Goal: Register for event/course

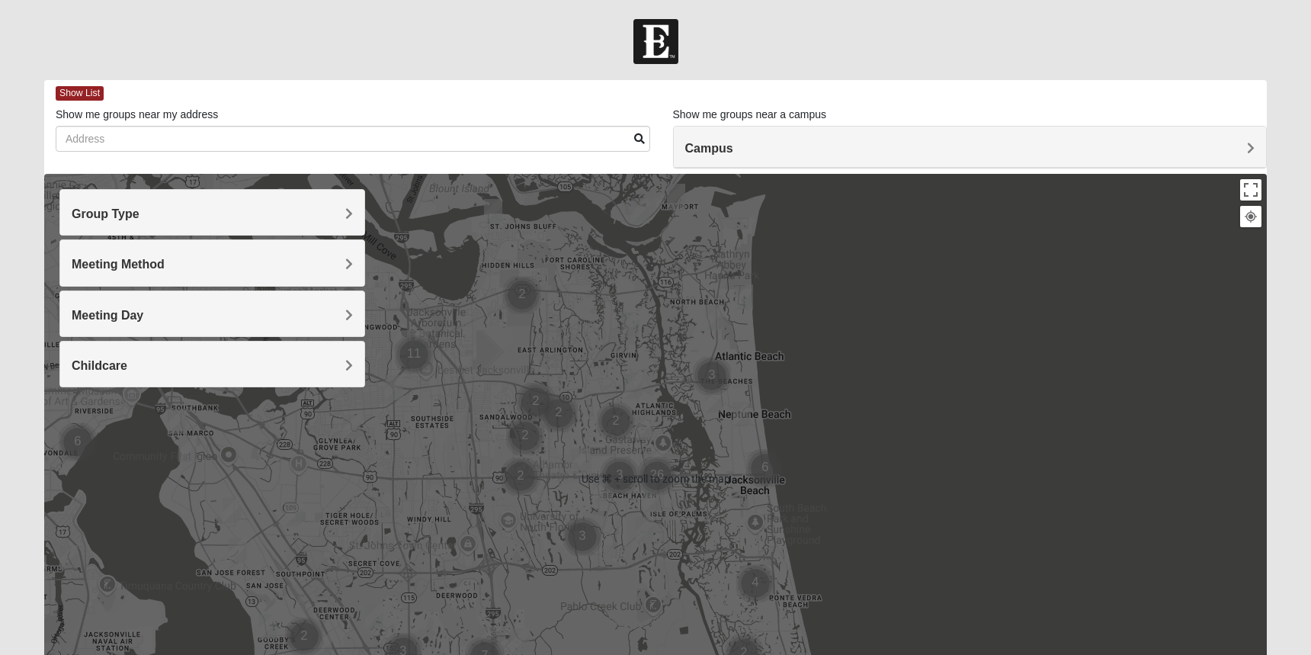
scroll to position [3, 0]
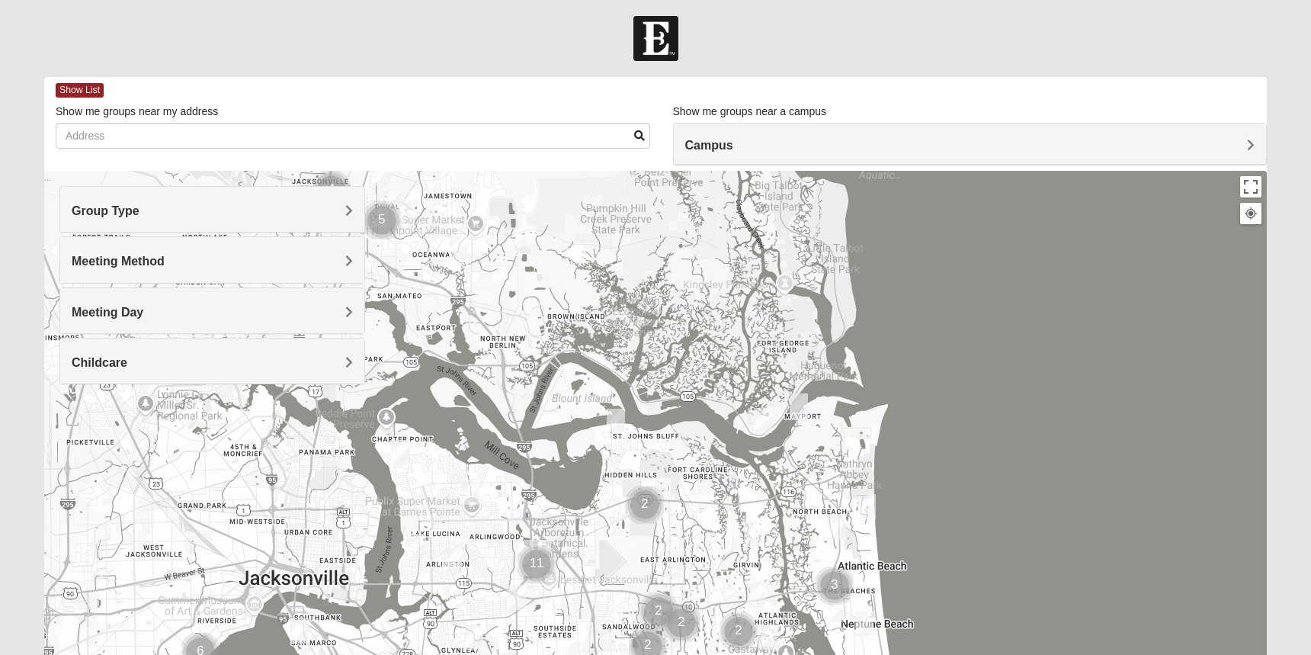
drag, startPoint x: 607, startPoint y: 267, endPoint x: 751, endPoint y: 496, distance: 270.6
click at [751, 496] on div at bounding box center [655, 476] width 1222 height 610
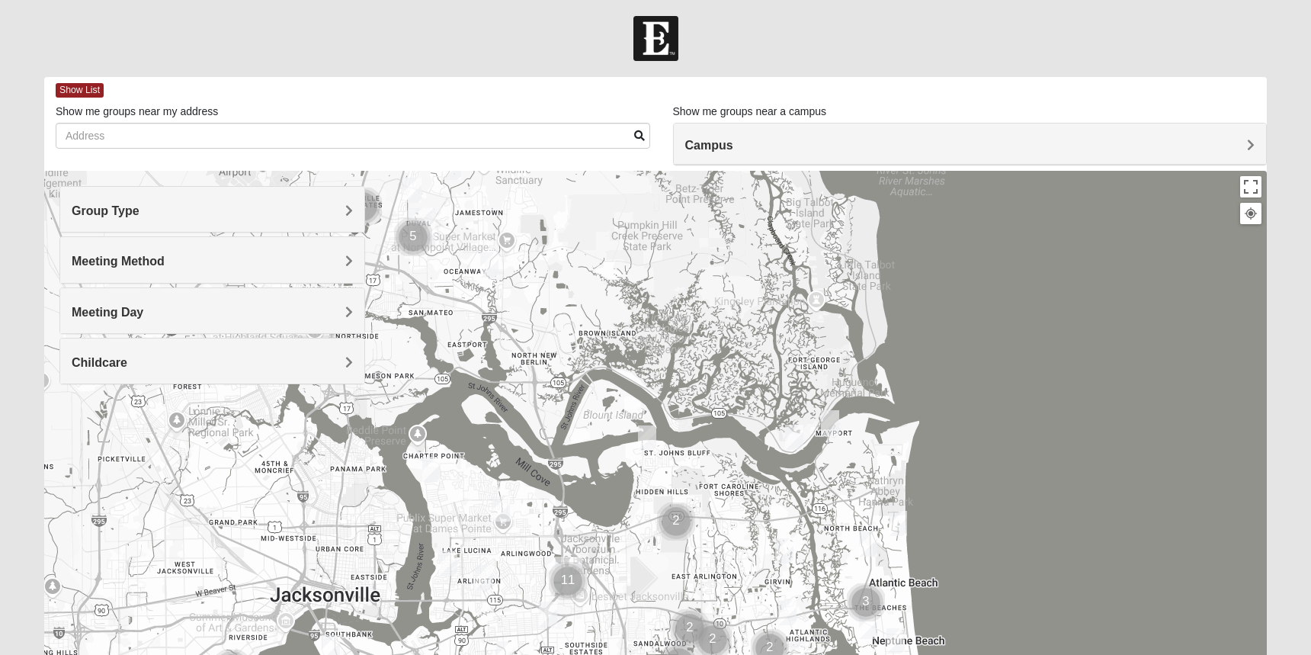
click at [793, 433] on img "Mixed Dunton/Cohill 32226" at bounding box center [794, 436] width 18 height 25
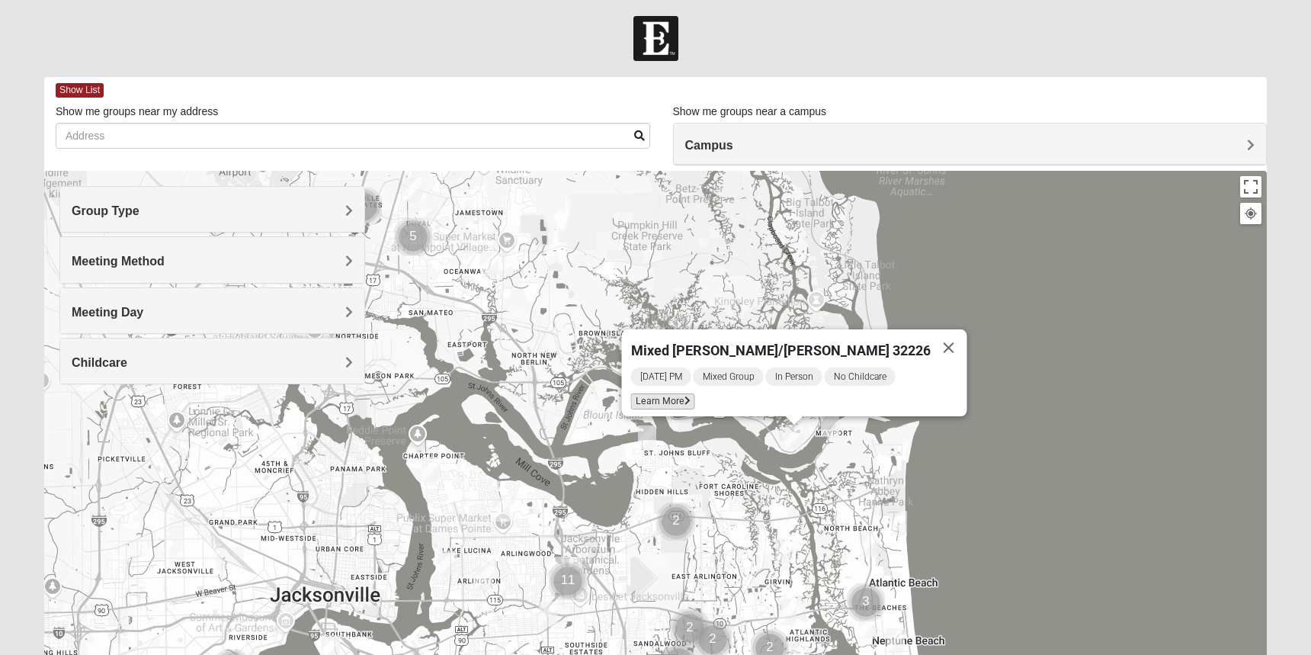
click at [695, 395] on span "Learn More" at bounding box center [663, 401] width 64 height 16
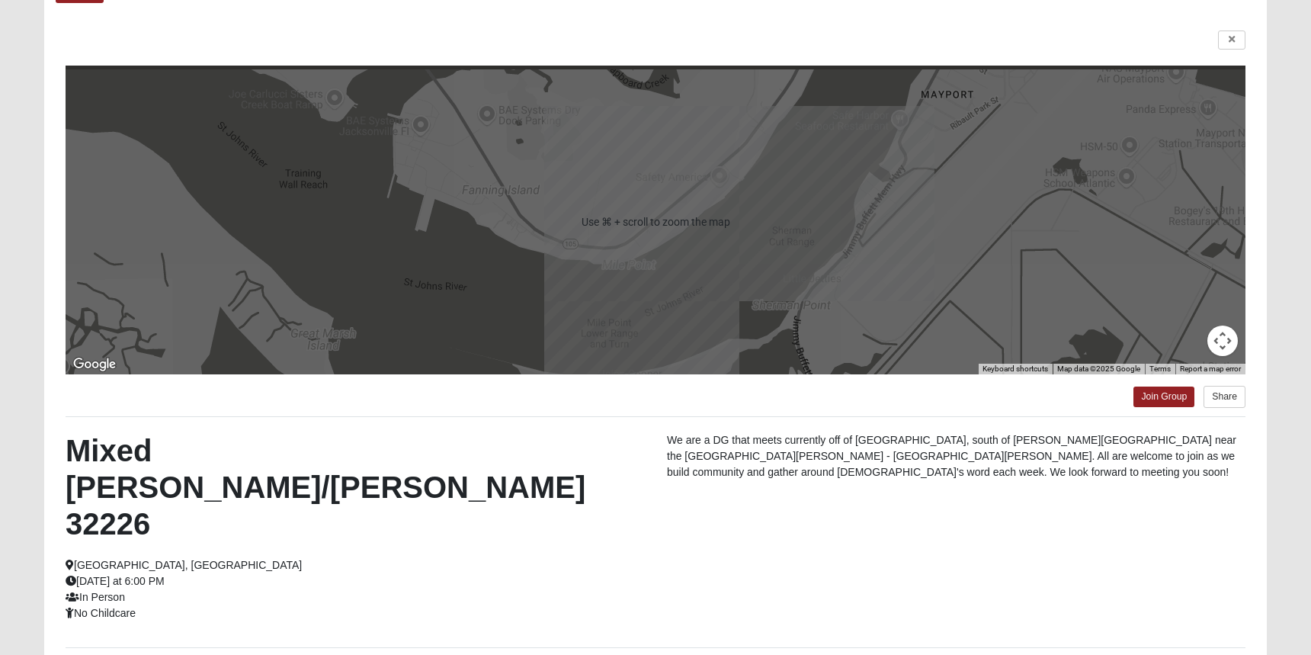
scroll to position [115, 0]
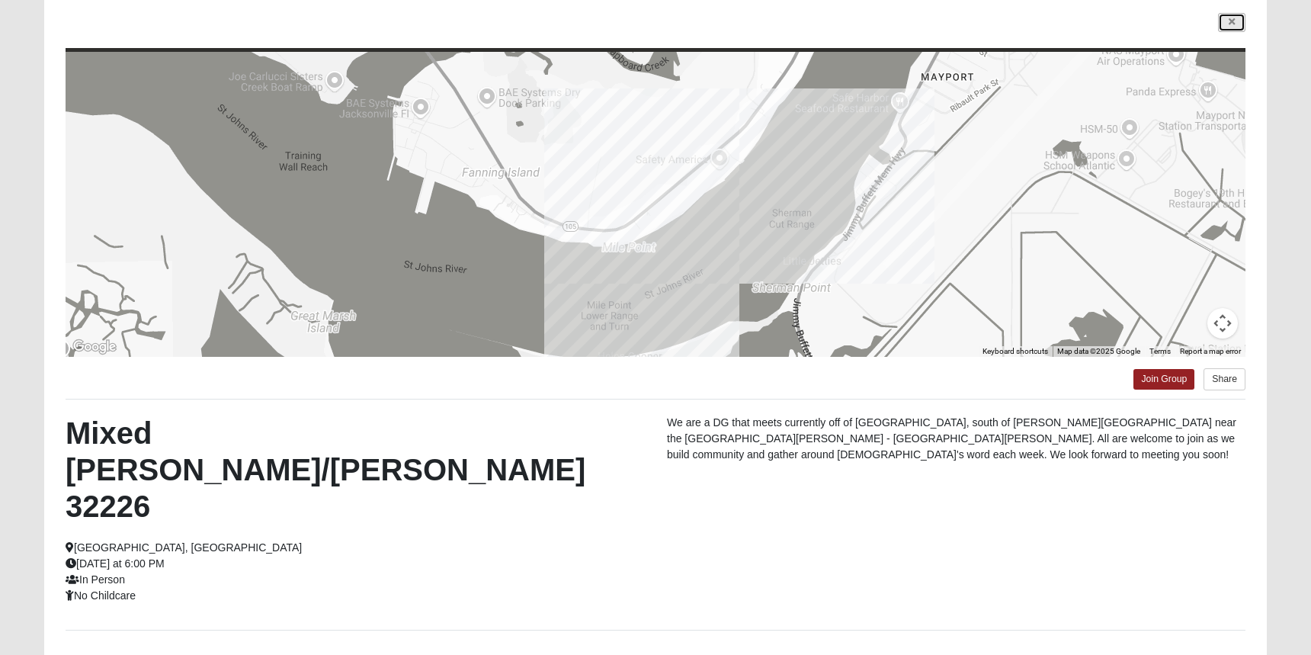
click at [1238, 23] on link at bounding box center [1231, 22] width 27 height 19
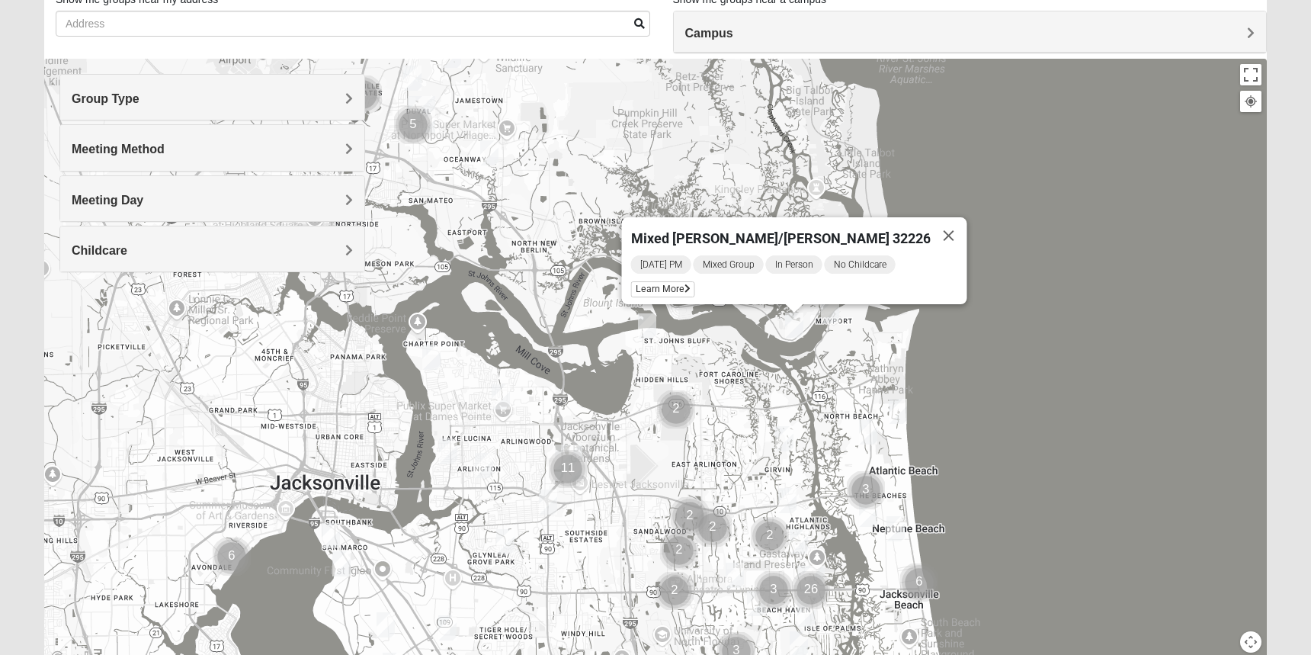
click at [647, 331] on img "Womens Nield 32225" at bounding box center [647, 325] width 18 height 25
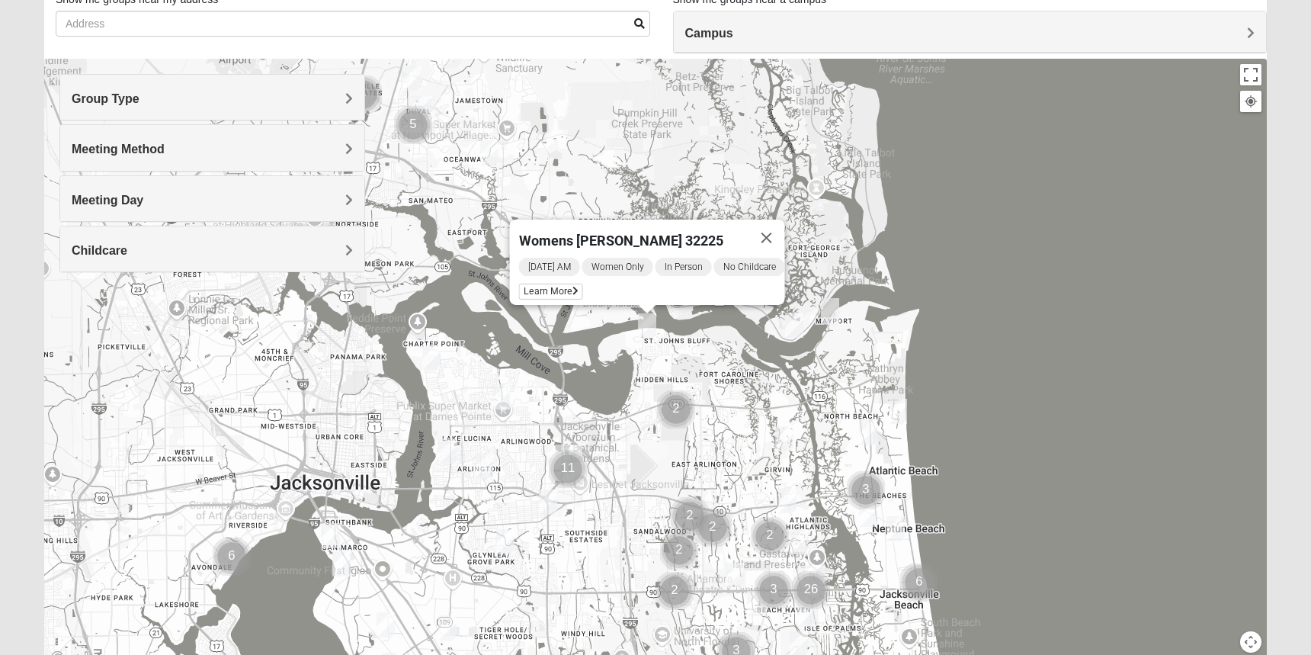
click at [1026, 264] on div "Womens Nield 32225 Monday AM Women Only In Person No Childcare Learn More" at bounding box center [655, 364] width 1222 height 610
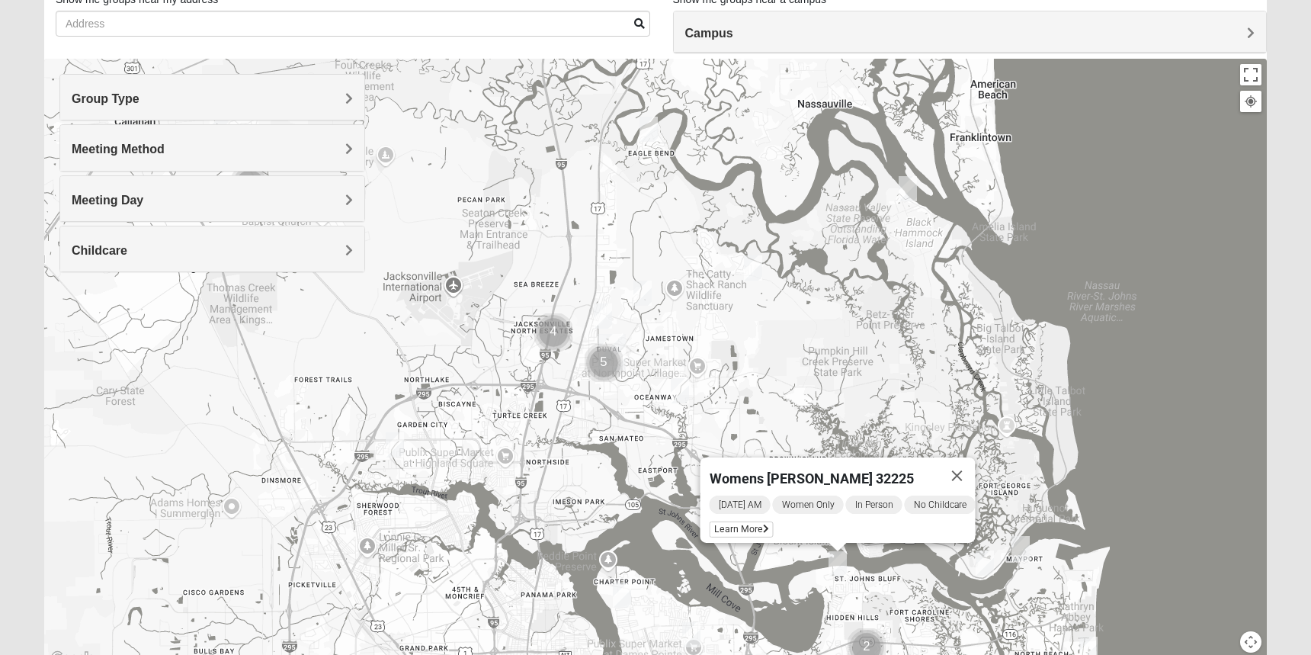
drag, startPoint x: 959, startPoint y: 215, endPoint x: 1151, endPoint y: 456, distance: 308.0
click at [1151, 456] on div "Womens Nield 32225 Monday AM Women Only In Person No Childcare Learn More" at bounding box center [655, 364] width 1222 height 610
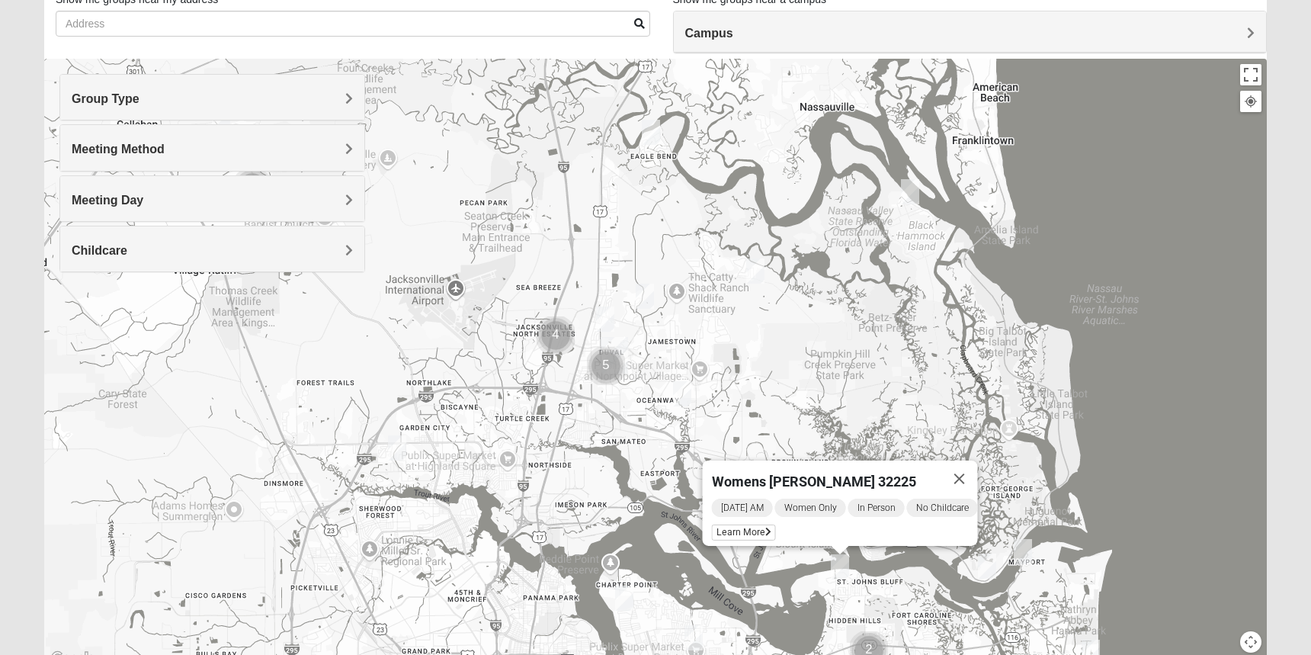
click at [399, 448] on img "Mixed Turner 32218" at bounding box center [397, 447] width 18 height 25
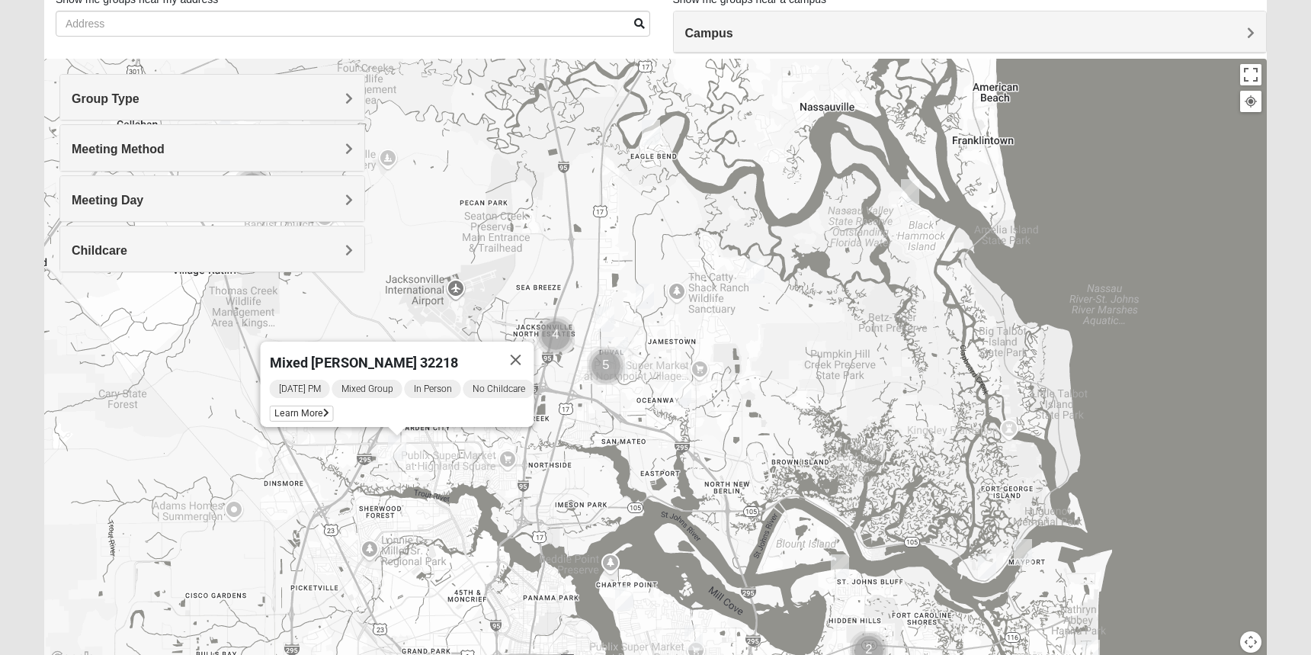
click at [687, 393] on img "Mixed Drew 32226" at bounding box center [682, 393] width 18 height 25
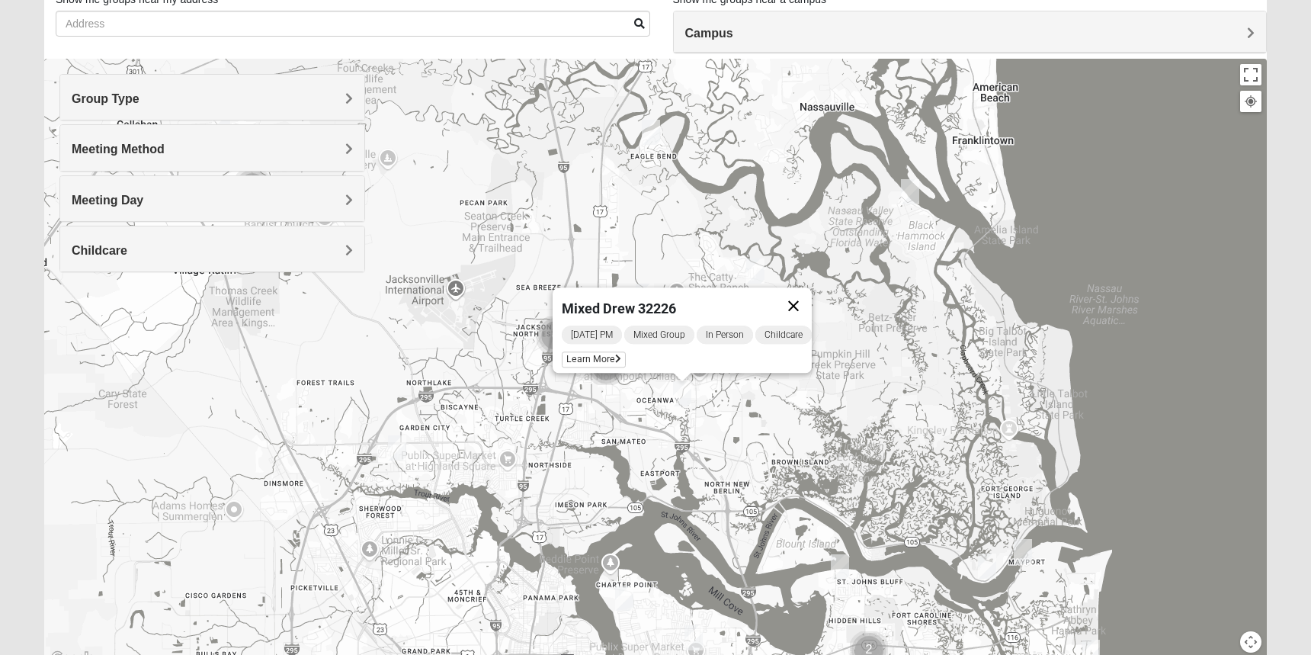
click at [811, 295] on button "Close" at bounding box center [793, 305] width 37 height 37
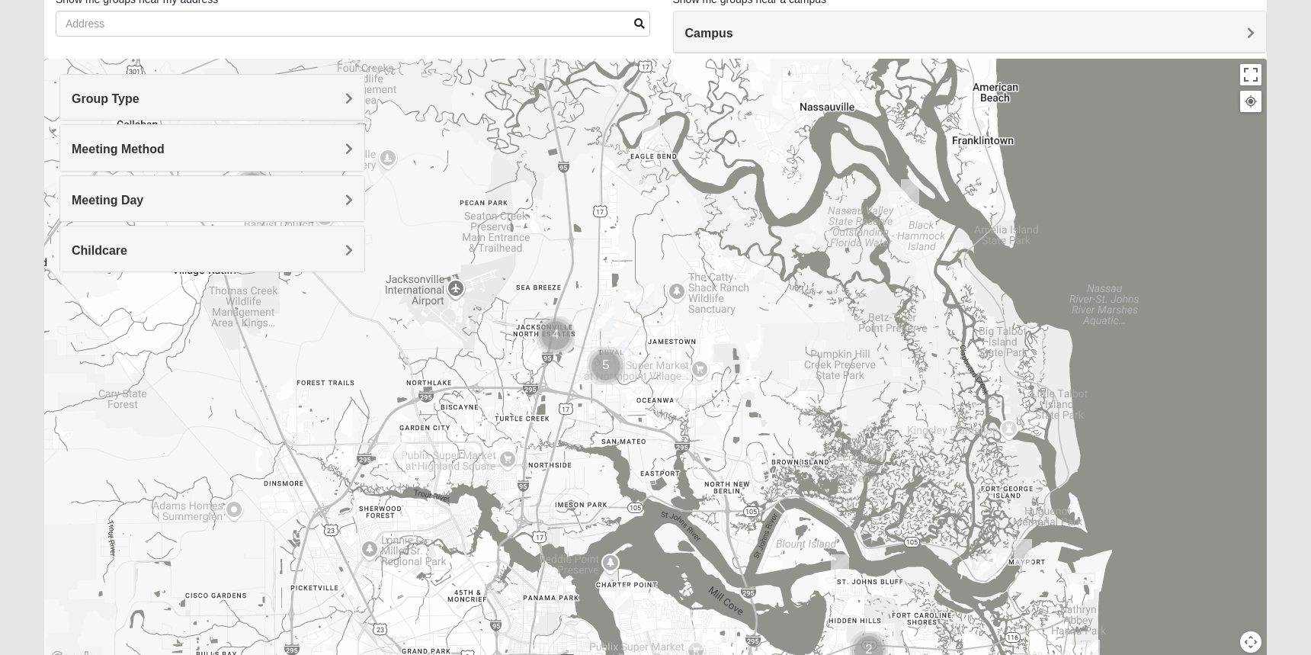
click at [556, 340] on img "Cluster of 4 groups" at bounding box center [555, 335] width 38 height 38
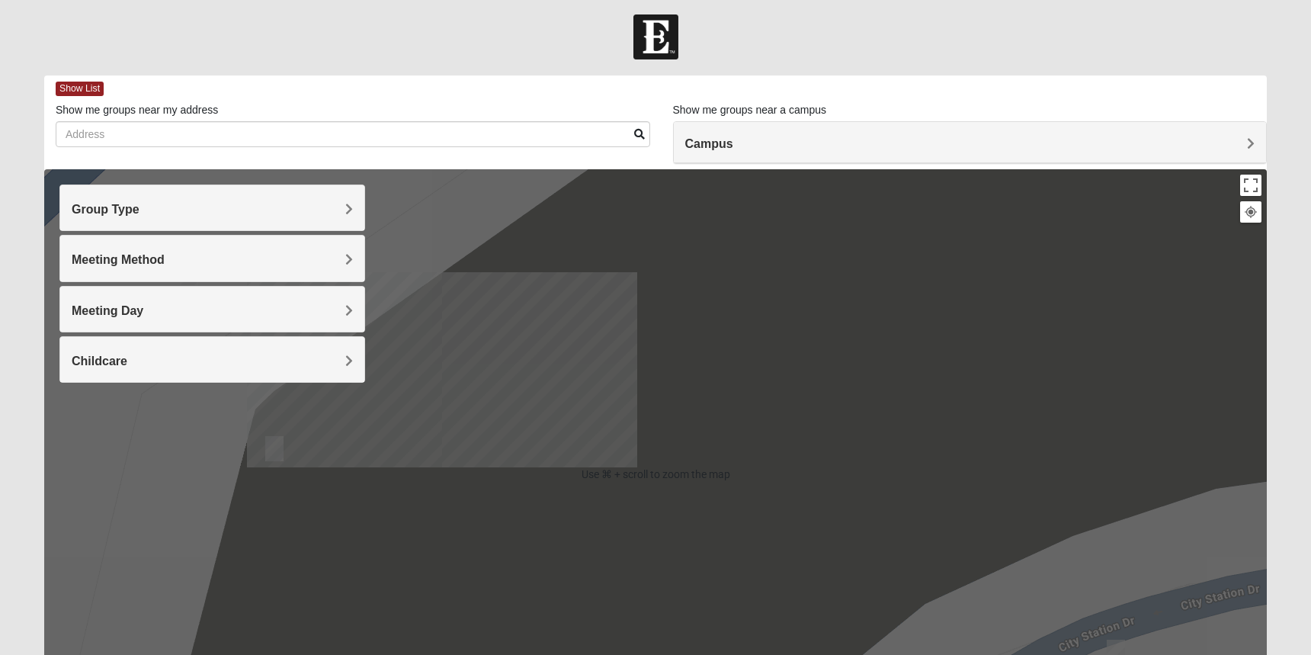
scroll to position [0, 0]
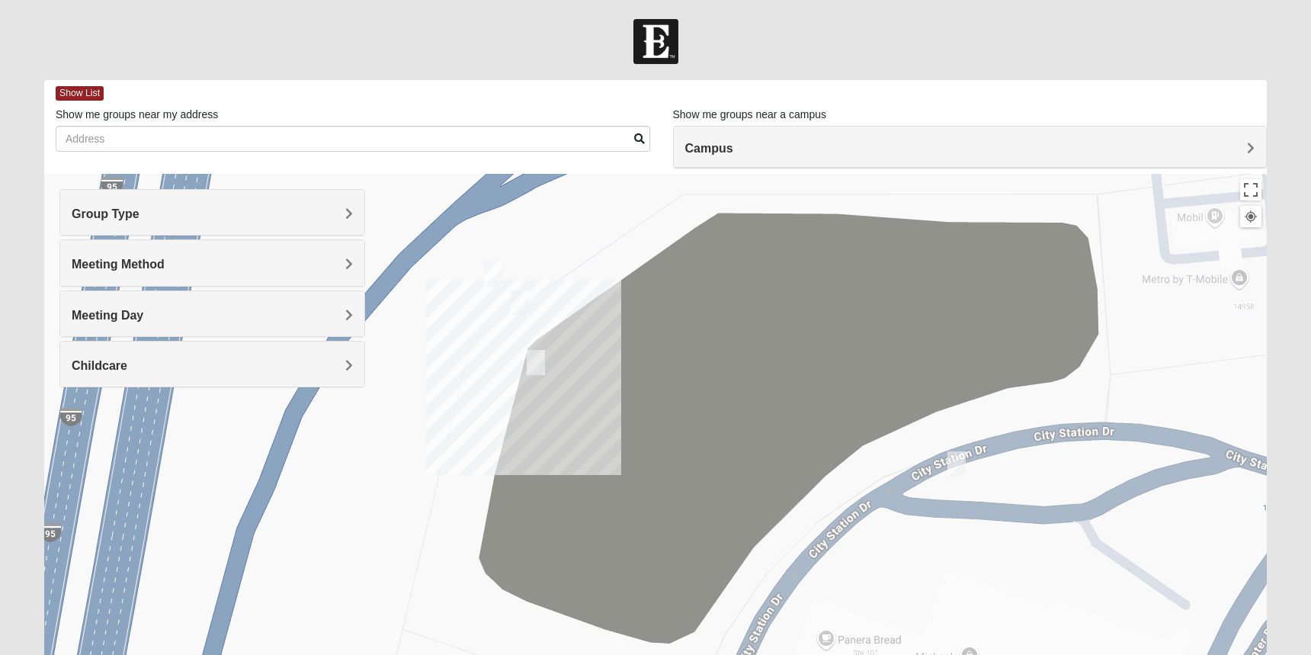
click at [538, 367] on img "Womens Holt 32218" at bounding box center [536, 362] width 18 height 25
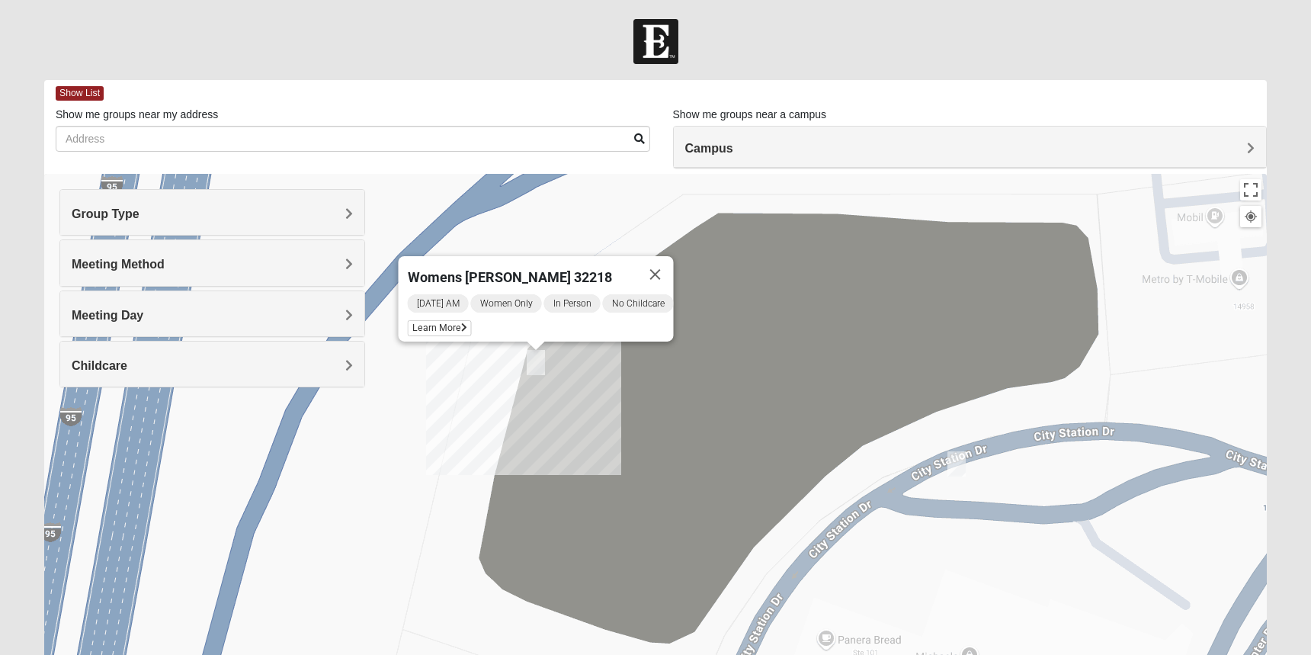
click at [565, 233] on div "Womens Holt 32218 Monday AM Women Only In Person No Childcare Learn More" at bounding box center [655, 479] width 1222 height 610
click at [661, 260] on button "Close" at bounding box center [655, 274] width 37 height 37
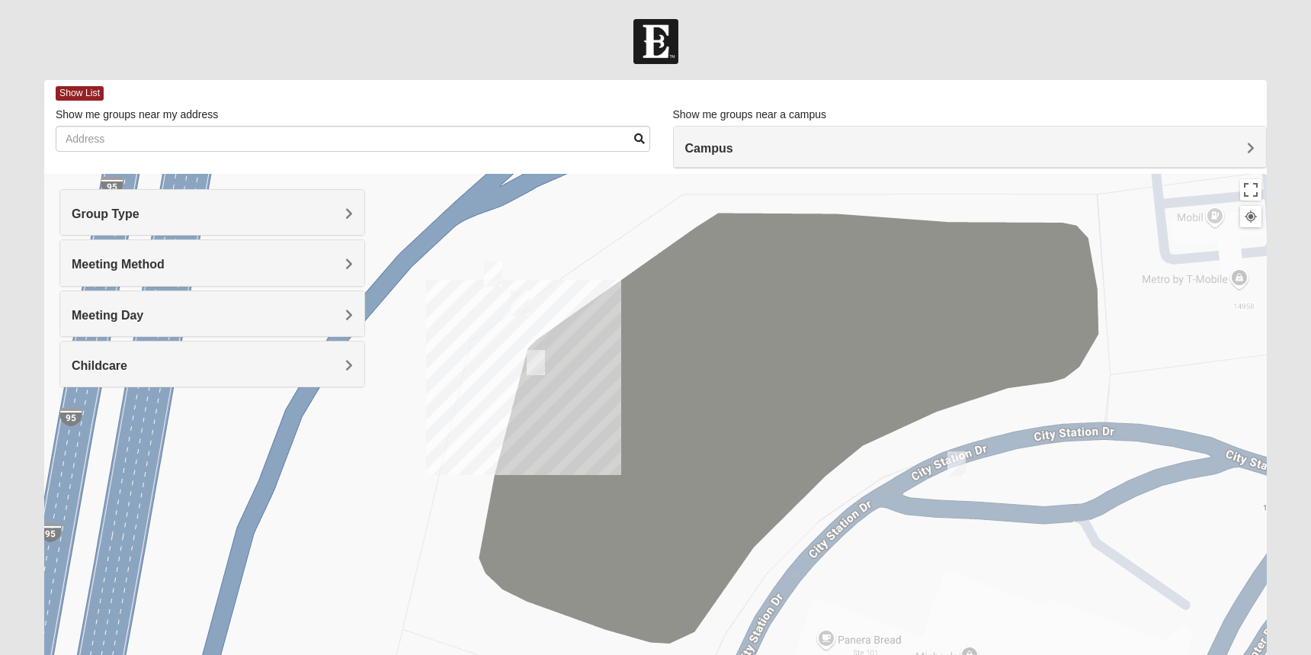
click at [493, 272] on img "Womens Getz 32218" at bounding box center [493, 273] width 18 height 25
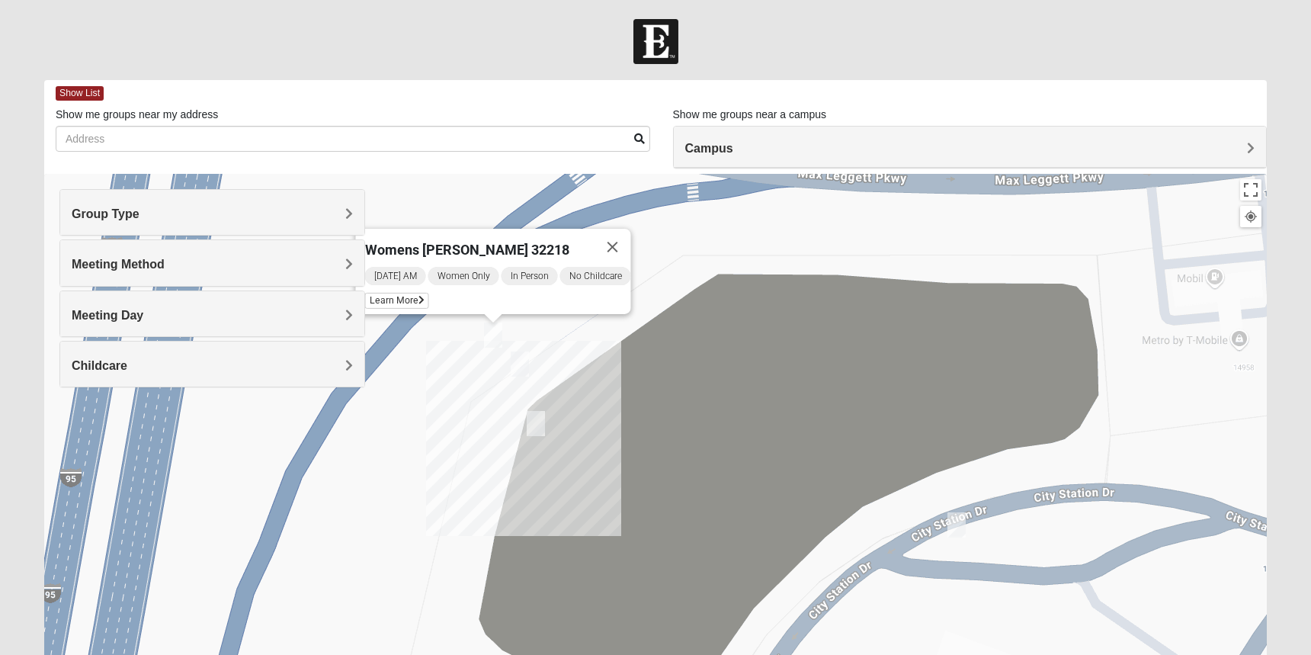
click at [570, 352] on div "Womens Getz 32218 Thursday AM Women Only In Person No Childcare Learn More" at bounding box center [655, 479] width 1222 height 610
click at [520, 363] on img "Mens Holt 32218" at bounding box center [520, 363] width 18 height 25
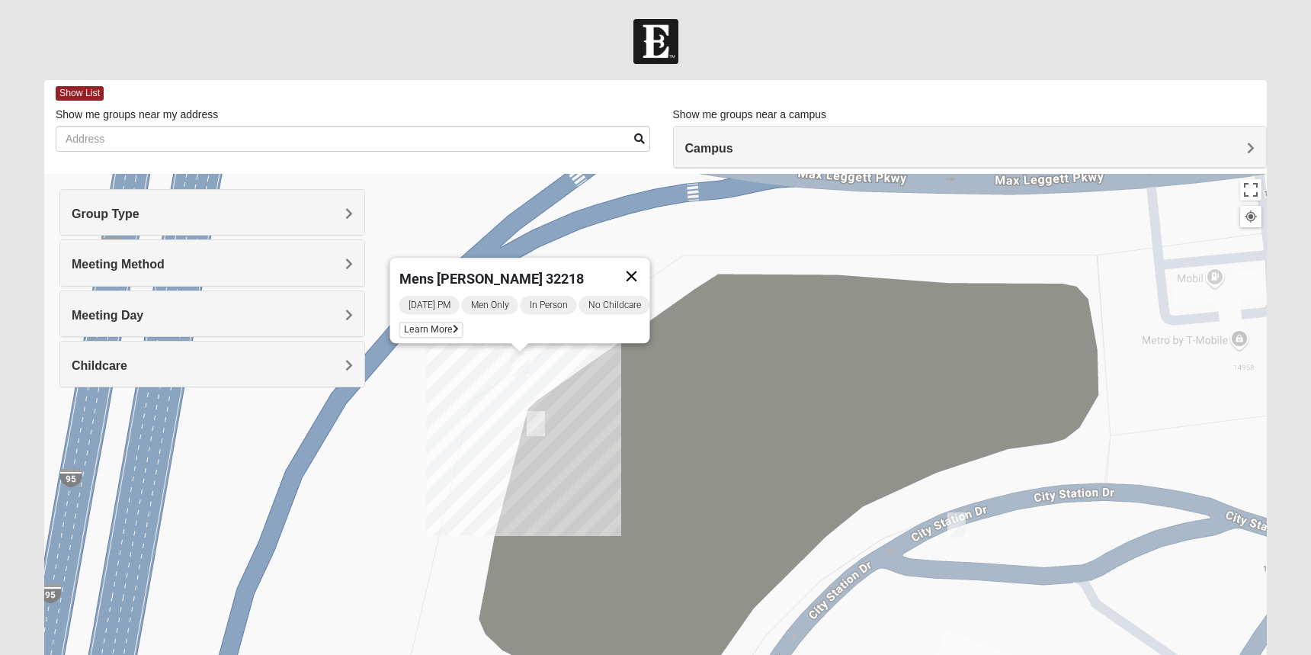
click at [639, 267] on button "Close" at bounding box center [631, 276] width 37 height 37
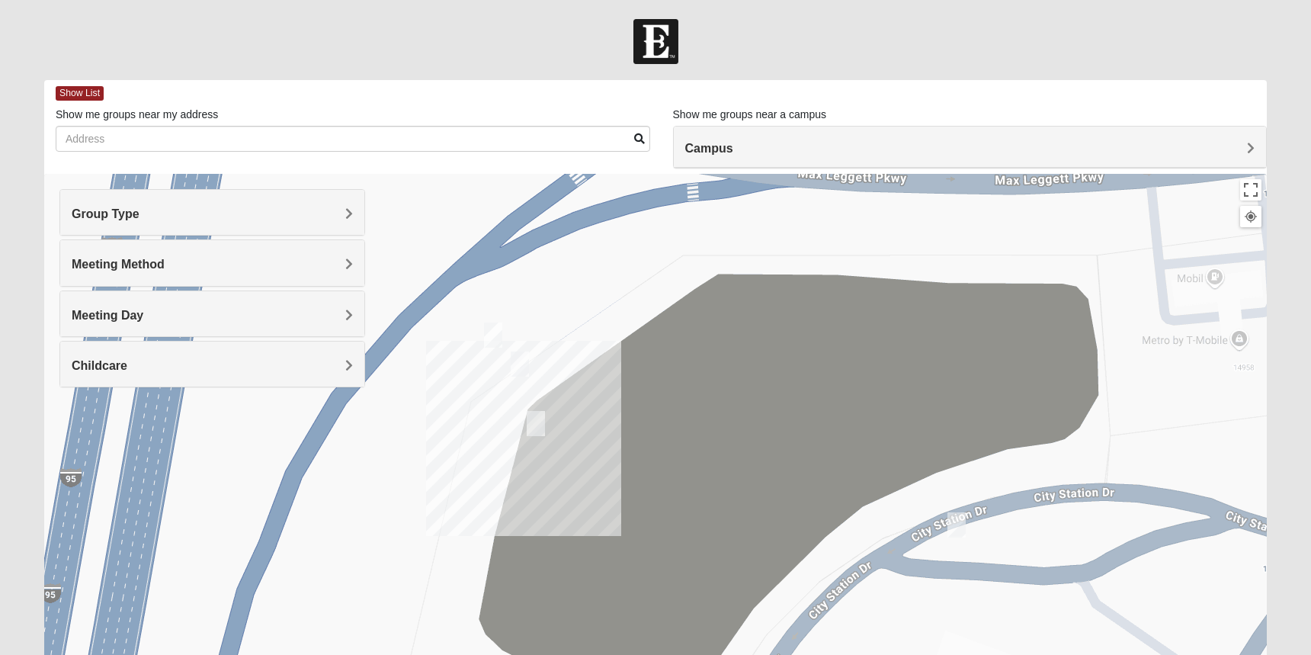
click at [952, 523] on img "Mens Ziller 32218" at bounding box center [956, 524] width 18 height 25
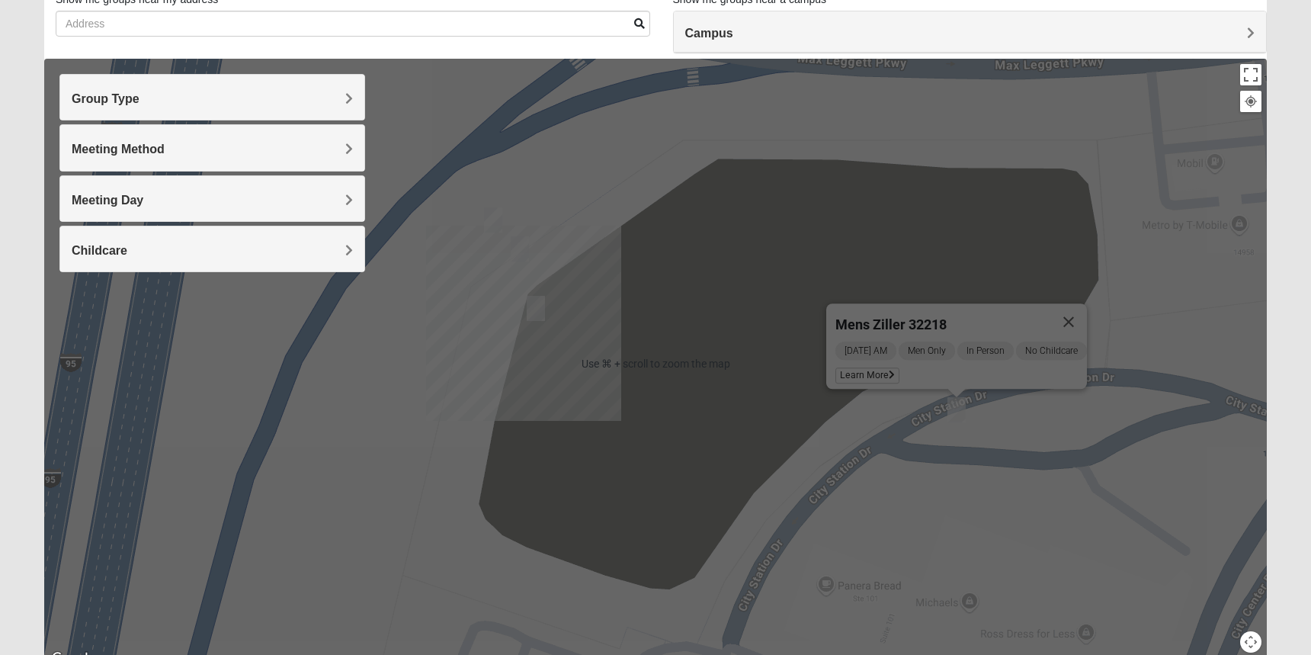
scroll to position [126, 0]
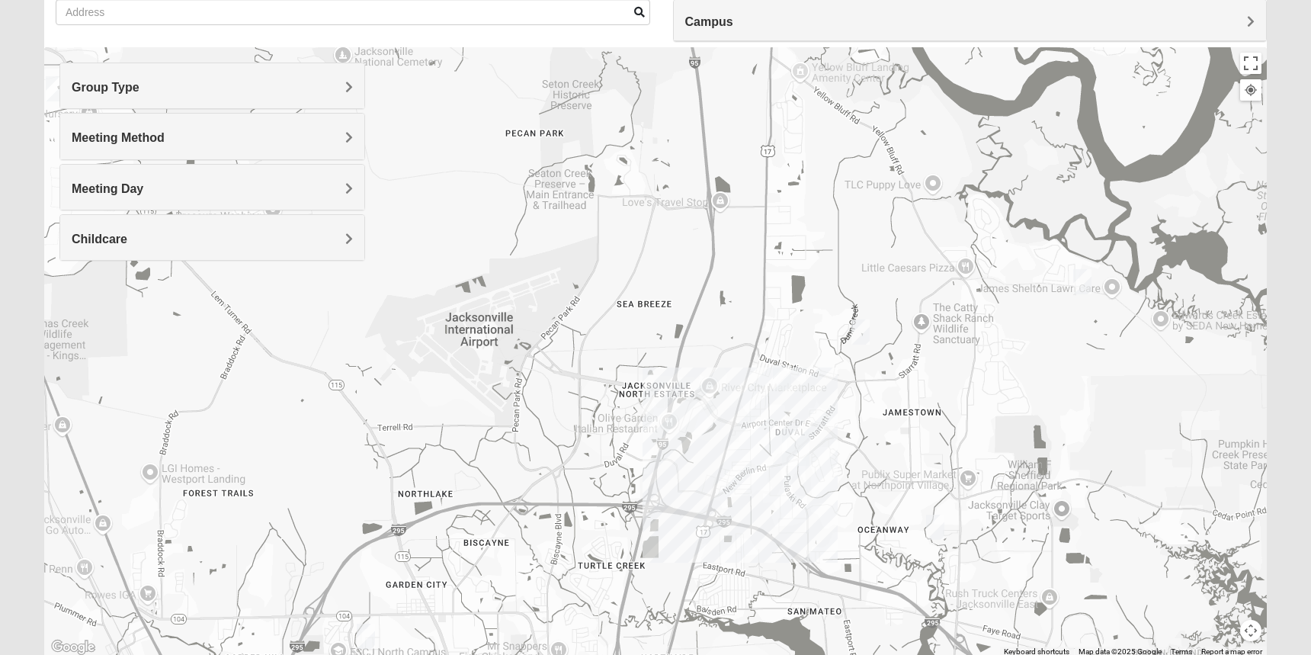
click at [1079, 290] on img "Womens Gallaher 32226" at bounding box center [1082, 281] width 18 height 25
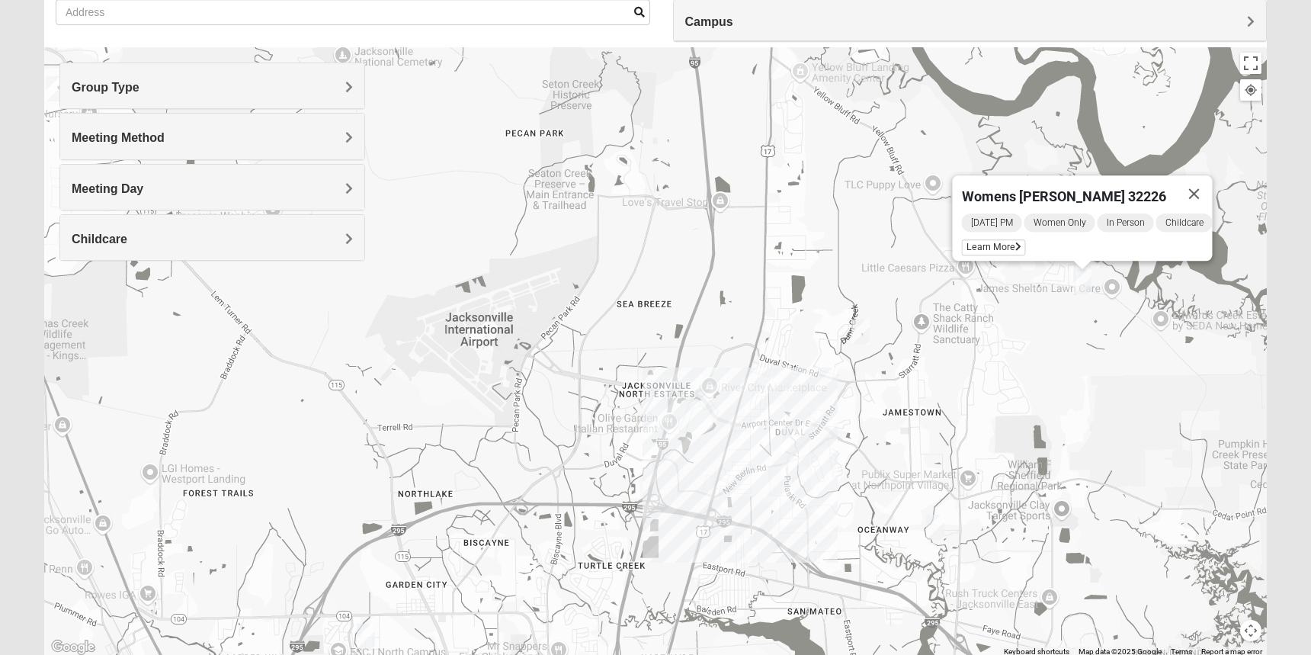
click at [860, 338] on img "Womens Grissinger 32218" at bounding box center [860, 331] width 18 height 25
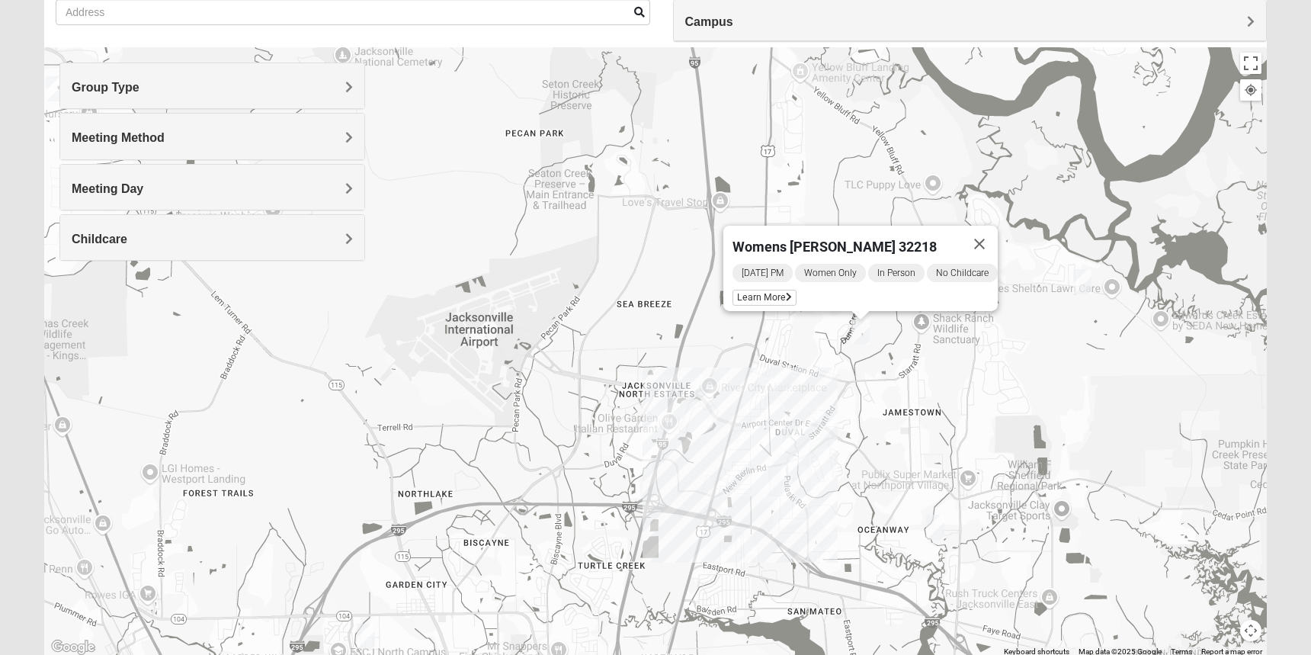
click at [1077, 280] on img "Womens Gallaher 32226" at bounding box center [1082, 281] width 18 height 25
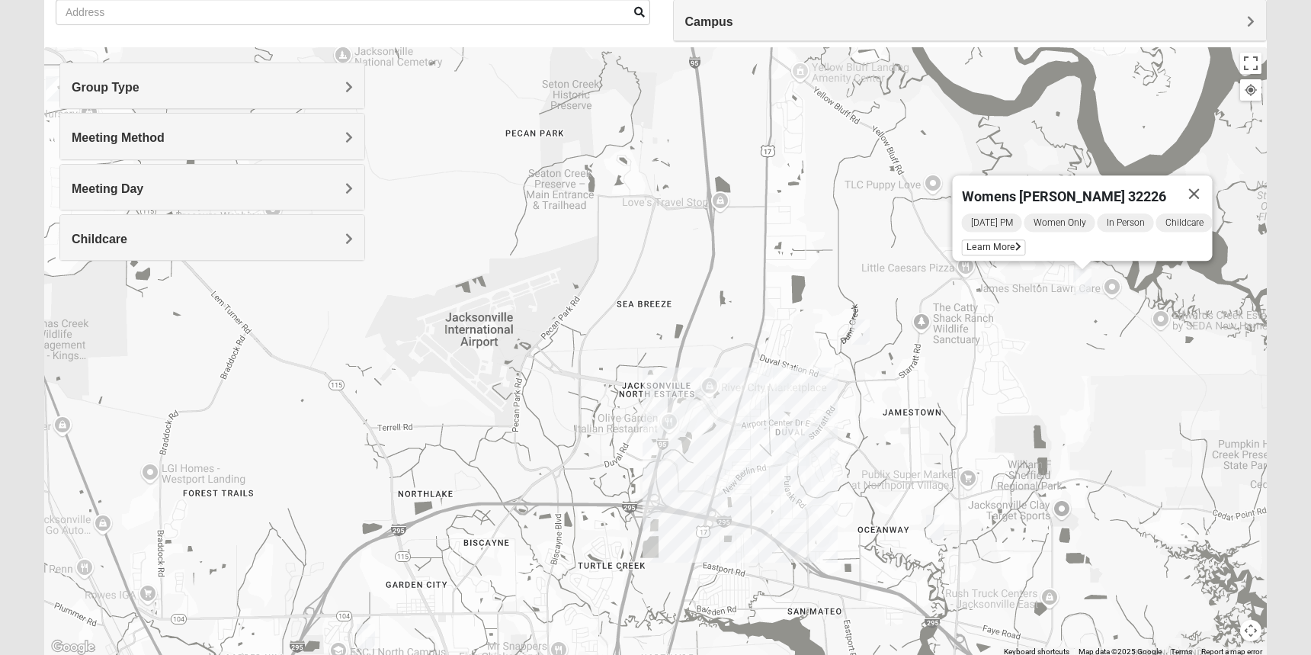
click at [783, 463] on img "North Jax" at bounding box center [795, 447] width 27 height 37
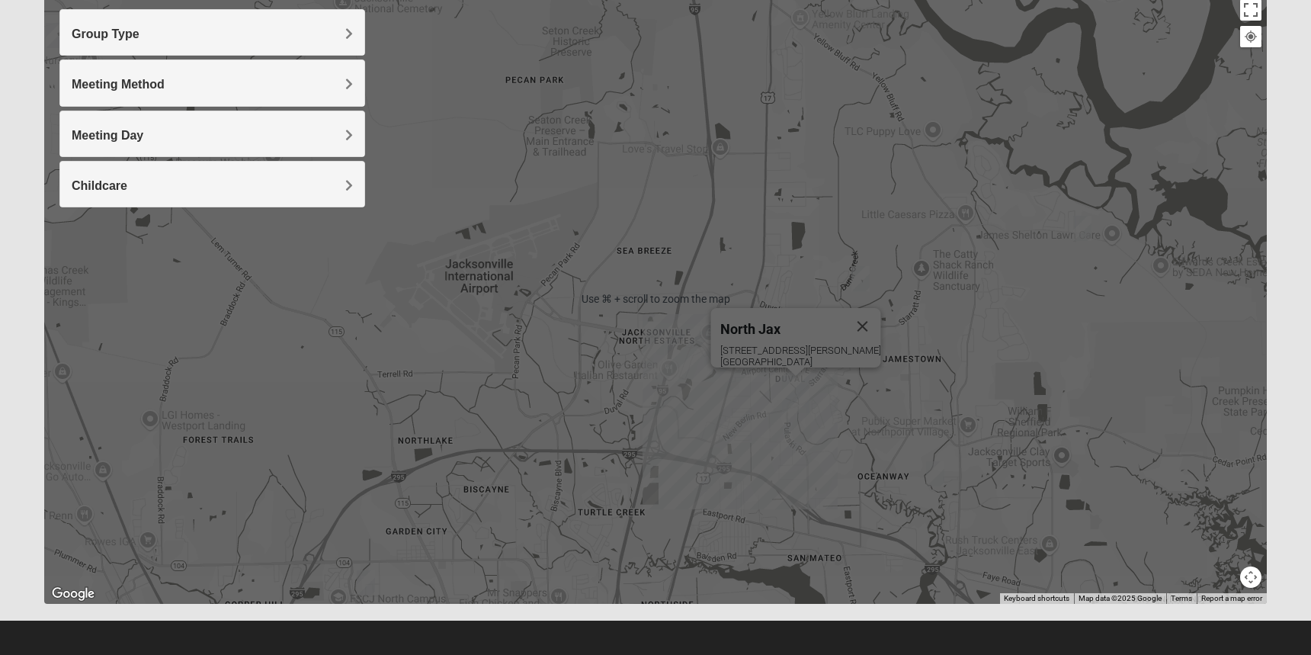
scroll to position [184, 0]
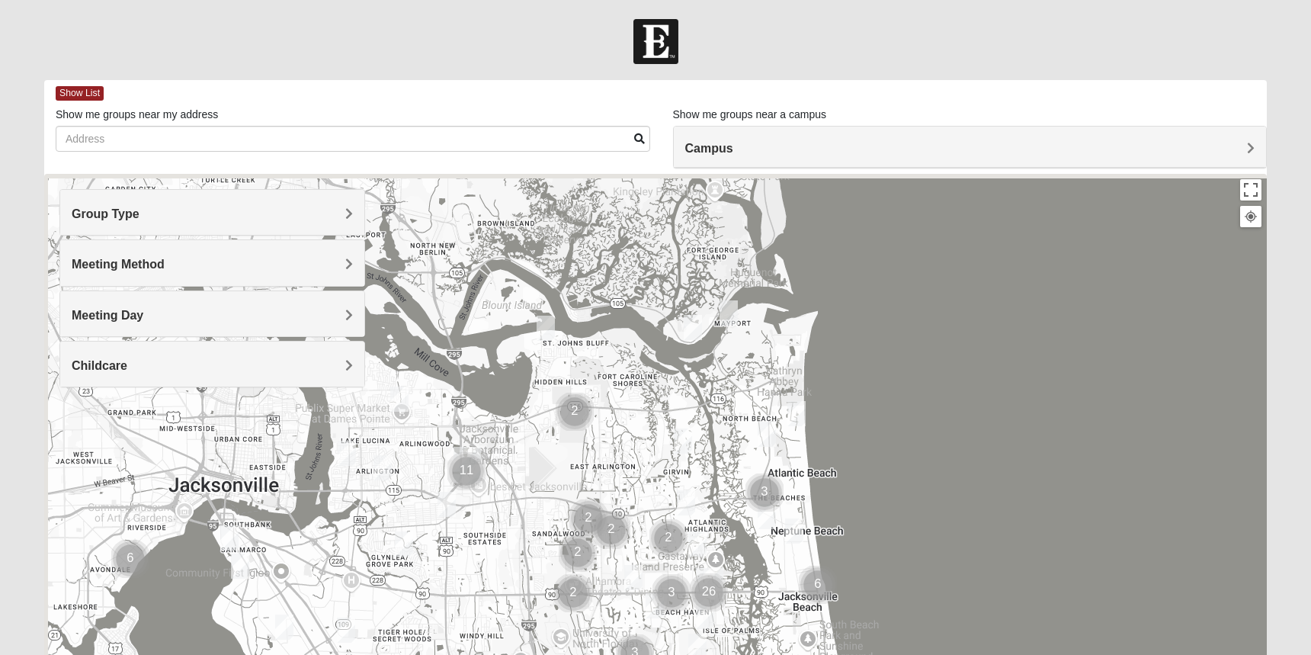
drag, startPoint x: 545, startPoint y: 245, endPoint x: 625, endPoint y: 401, distance: 174.8
click at [626, 409] on div at bounding box center [655, 479] width 1222 height 610
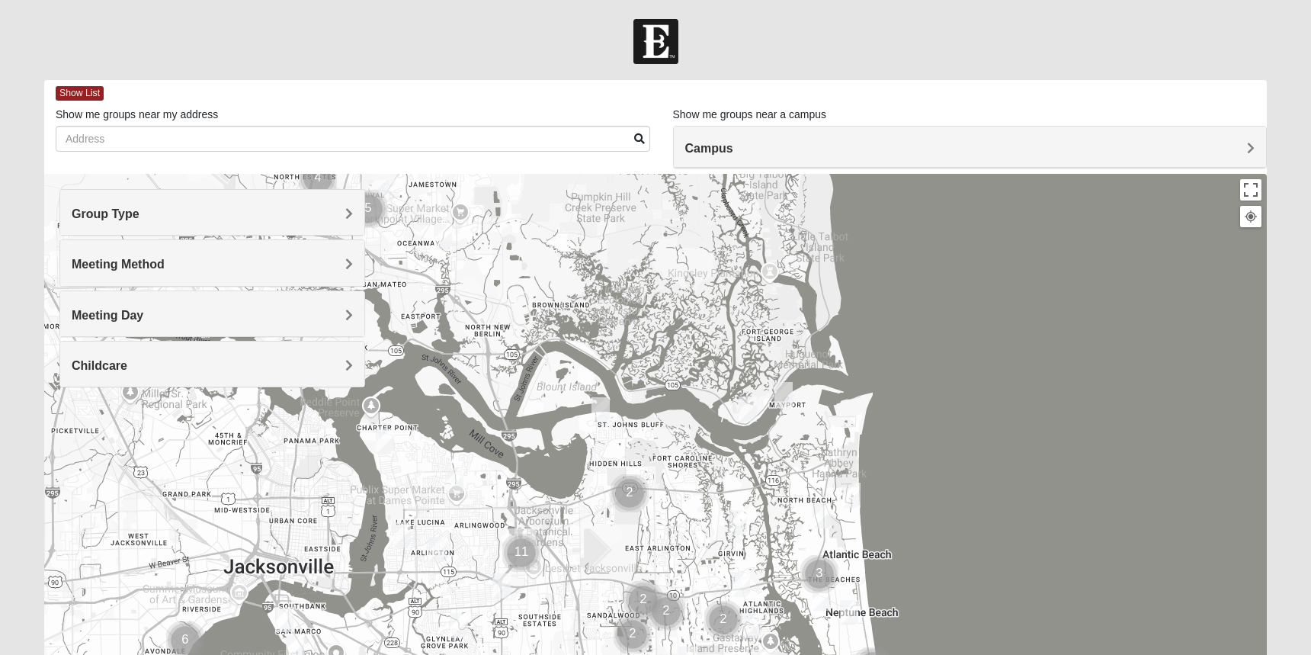
drag, startPoint x: 475, startPoint y: 301, endPoint x: 588, endPoint y: 370, distance: 132.4
click at [587, 370] on div at bounding box center [655, 479] width 1222 height 610
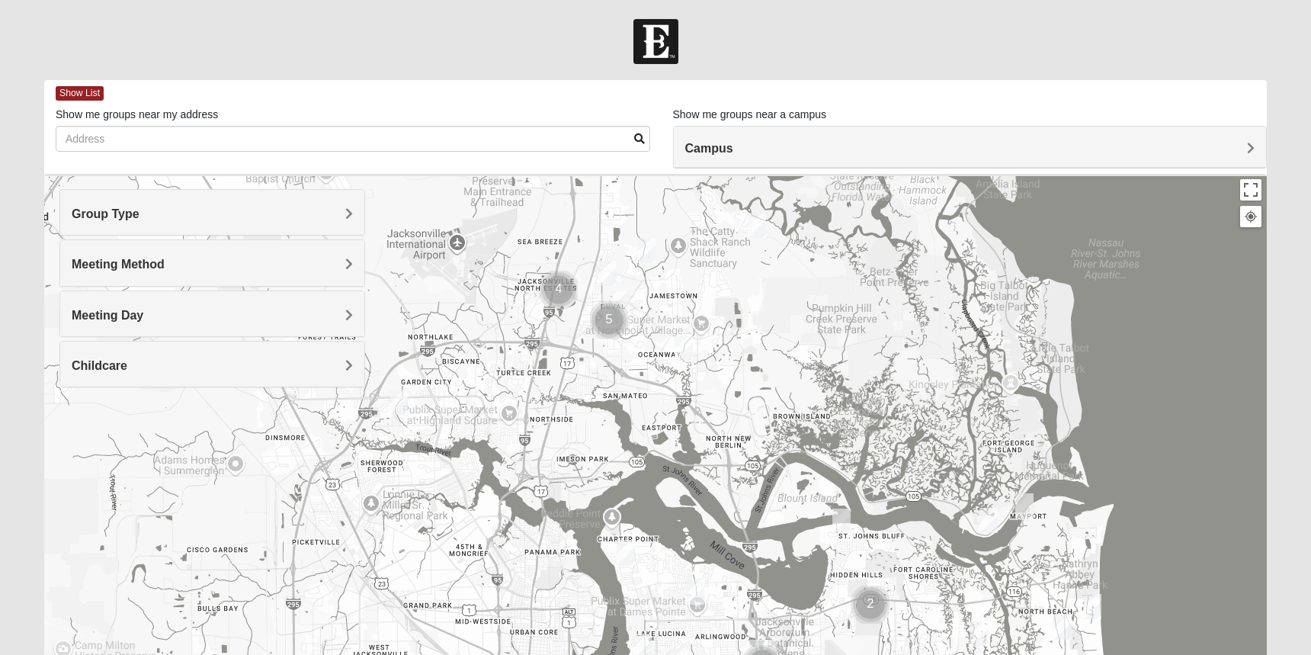
drag, startPoint x: 533, startPoint y: 361, endPoint x: 636, endPoint y: 402, distance: 111.2
click at [636, 402] on div at bounding box center [655, 479] width 1222 height 610
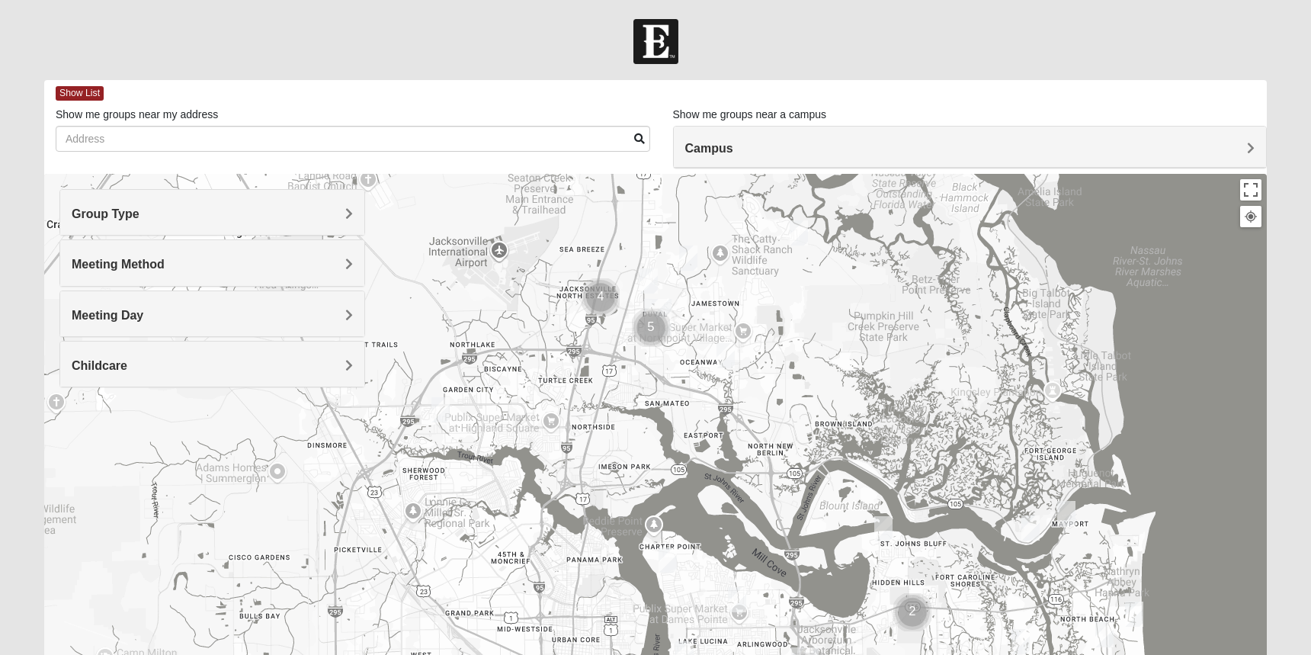
click at [444, 410] on img "Mixed Turner 32218" at bounding box center [440, 409] width 18 height 25
click at [682, 260] on img "Womens Grissinger 32218" at bounding box center [688, 257] width 18 height 25
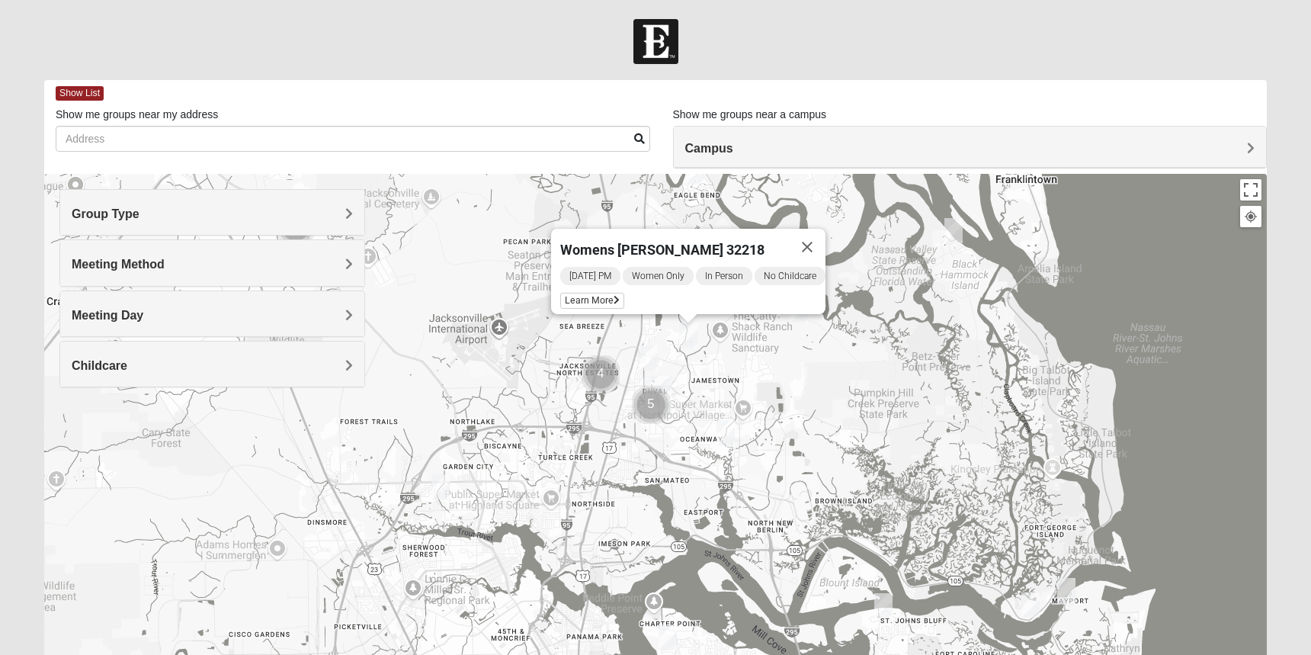
click at [800, 317] on img "Womens Gallaher 32226" at bounding box center [798, 309] width 18 height 25
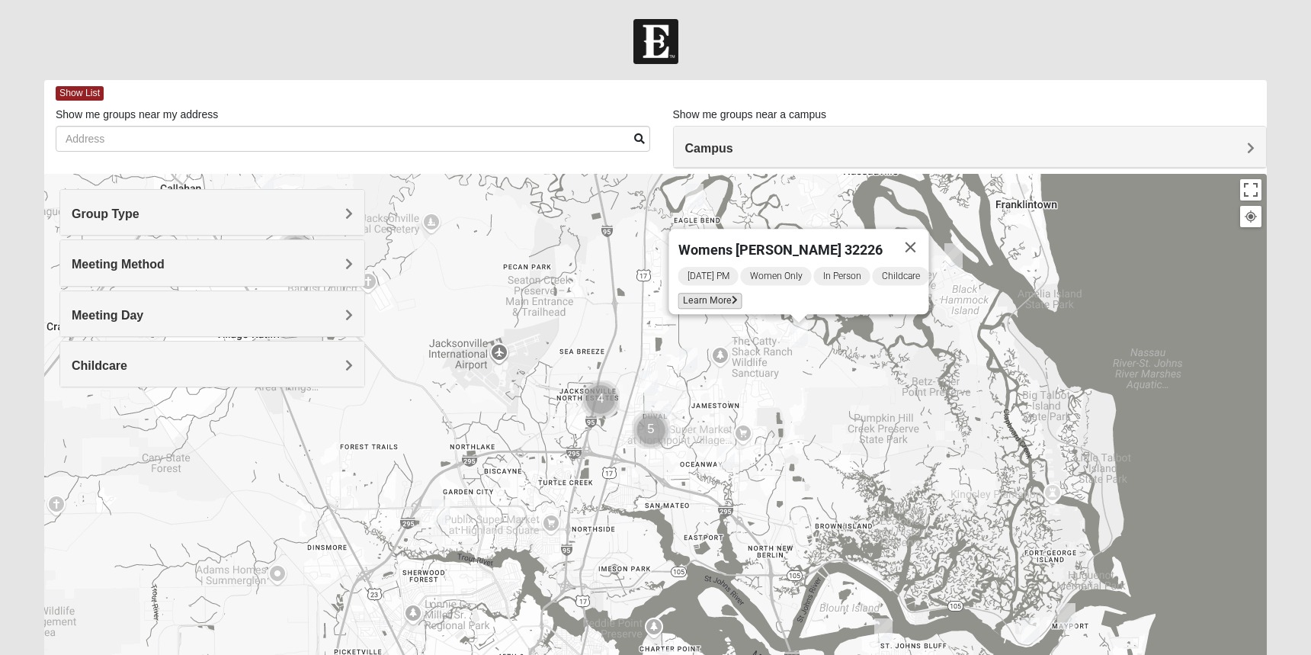
click at [697, 294] on span "Learn More" at bounding box center [710, 301] width 64 height 16
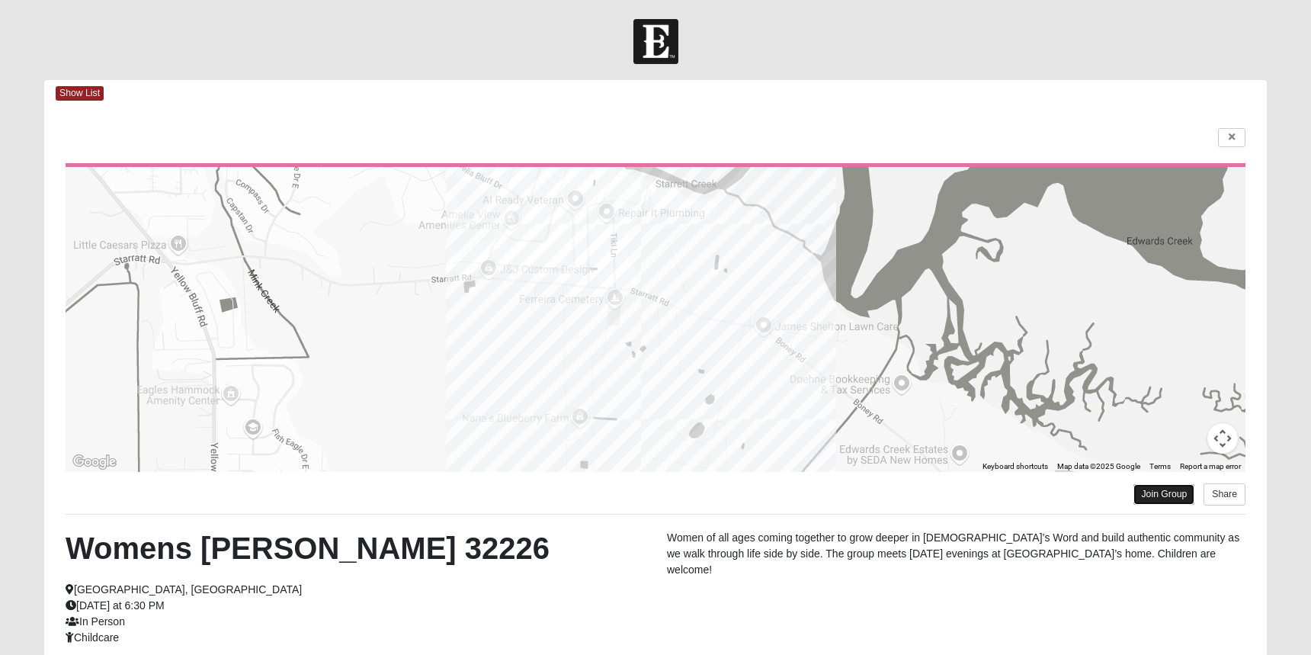
click at [1151, 497] on link "Join Group" at bounding box center [1163, 494] width 61 height 21
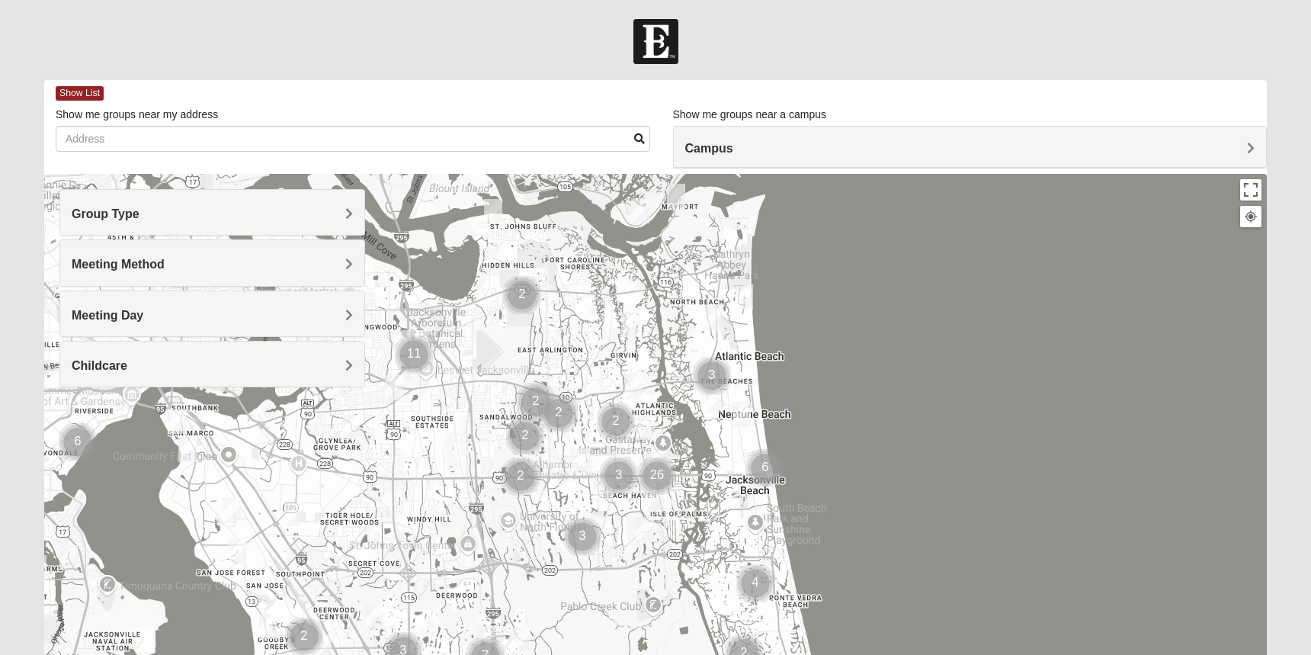
click at [640, 213] on img "Mixed Dunton/Cohill 32226" at bounding box center [640, 210] width 18 height 25
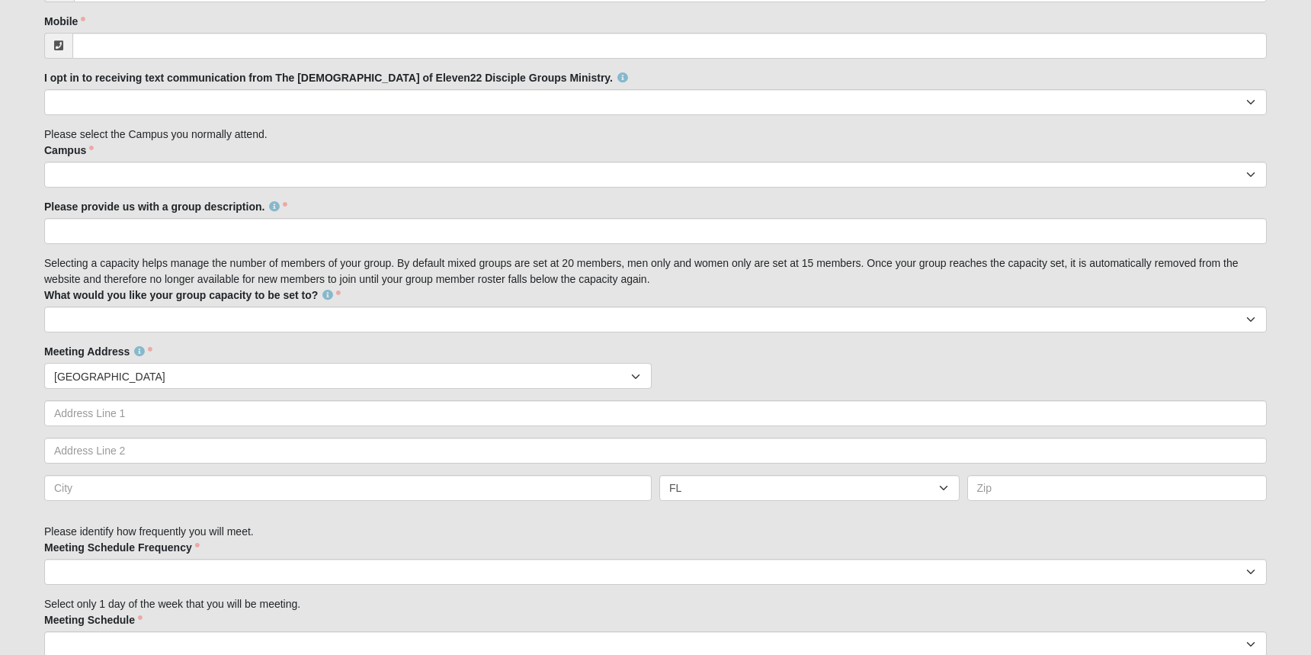
scroll to position [506, 0]
